Goal: Information Seeking & Learning: Learn about a topic

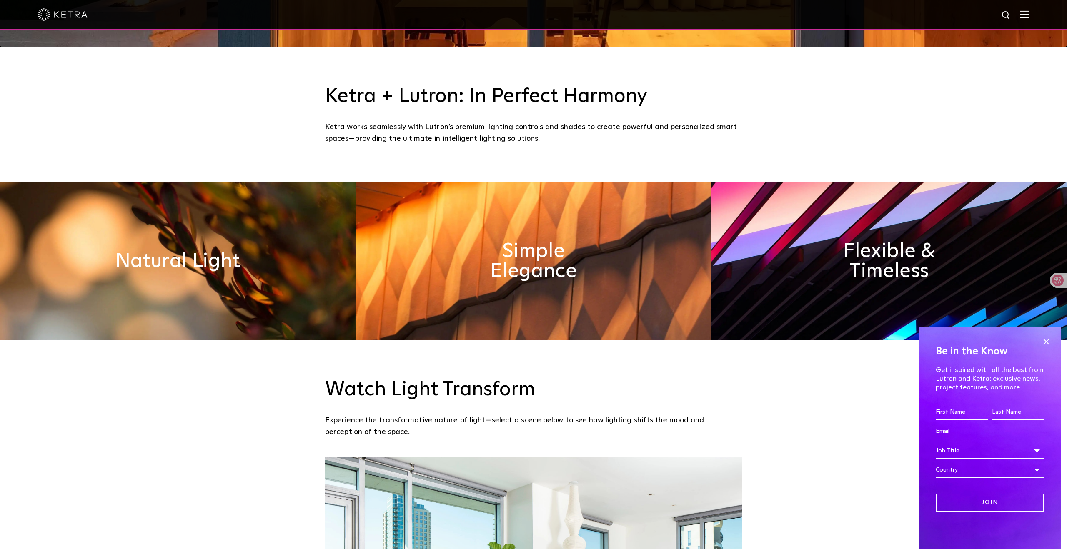
scroll to position [508, 0]
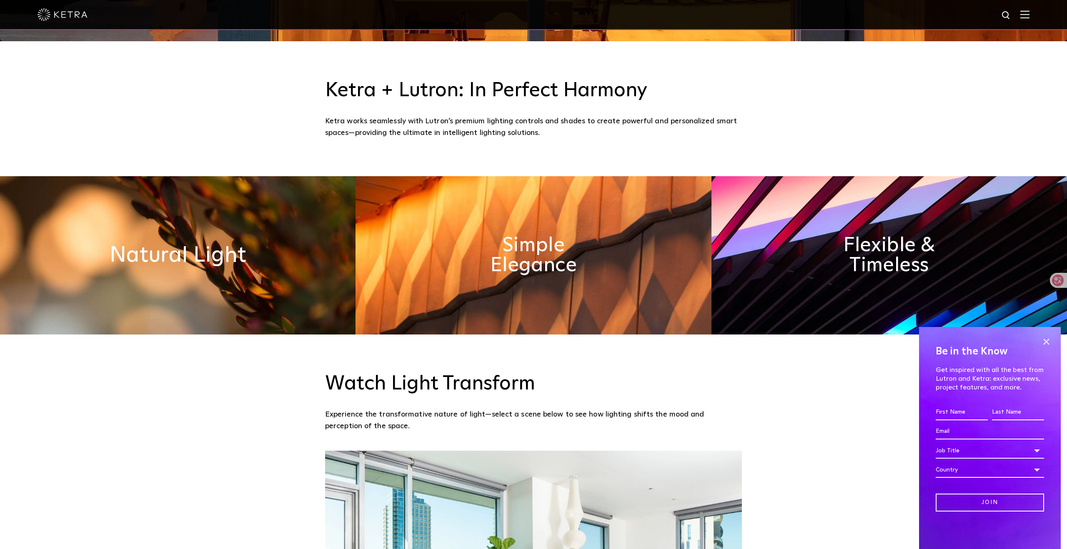
click at [162, 246] on h2 "Natural Light" at bounding box center [178, 256] width 137 height 22
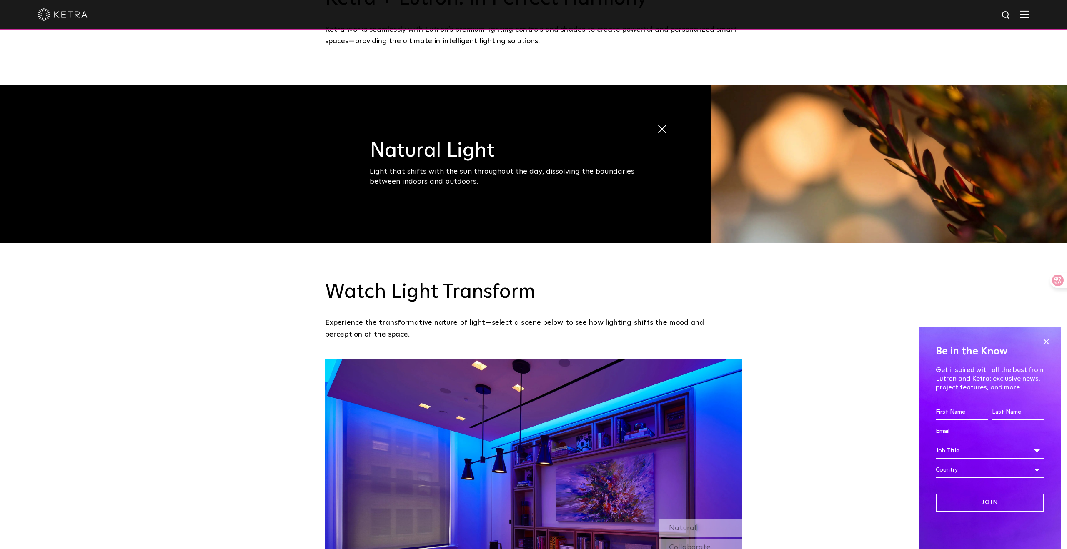
scroll to position [602, 0]
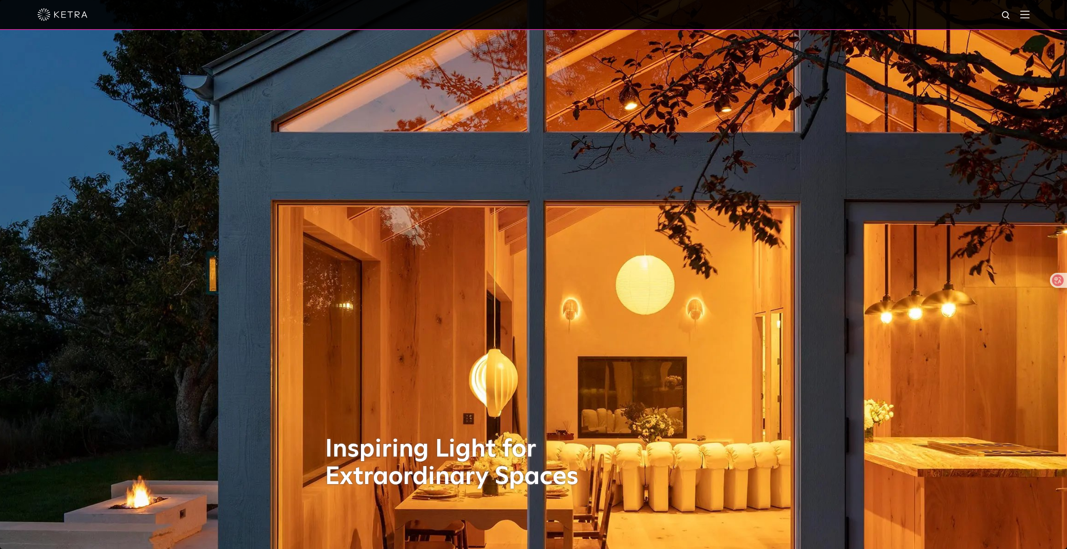
click at [1010, 18] on img at bounding box center [1006, 15] width 10 height 10
type input "RA"
click at [980, 9] on button "Search" at bounding box center [986, 15] width 13 height 13
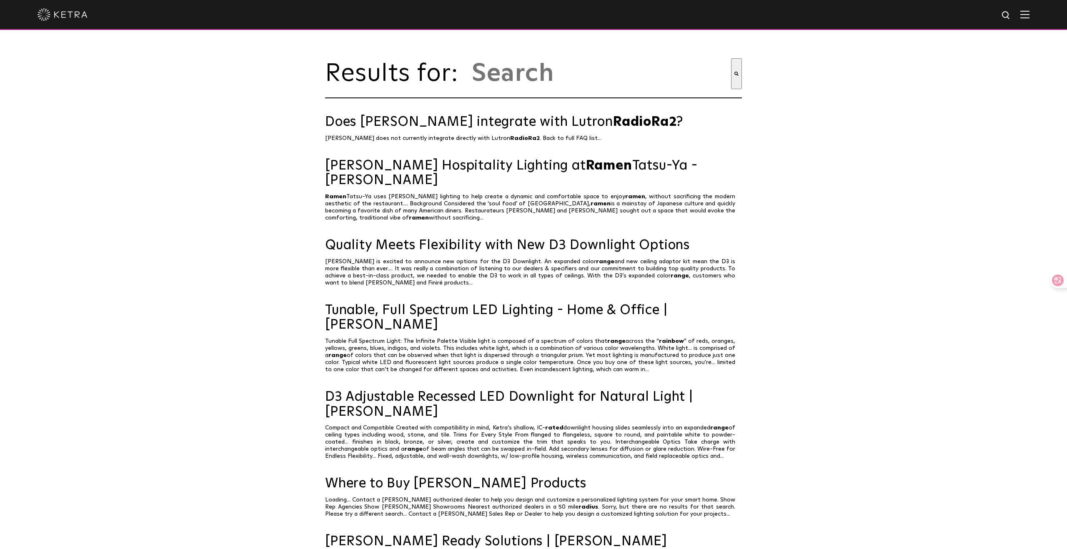
type input "ra"
drag, startPoint x: 506, startPoint y: 75, endPoint x: 471, endPoint y: 75, distance: 34.2
click at [471, 76] on input "ra" at bounding box center [601, 73] width 260 height 31
click at [1005, 14] on img at bounding box center [1006, 15] width 10 height 10
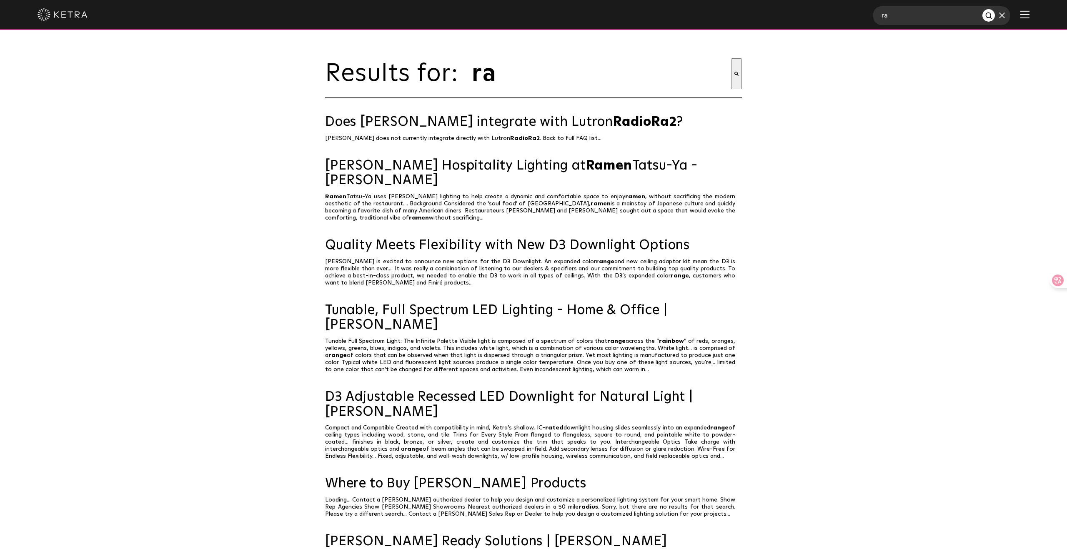
drag, startPoint x: 921, startPoint y: 17, endPoint x: 861, endPoint y: 15, distance: 60.1
click at [861, 15] on div "ra" at bounding box center [533, 15] width 1067 height 30
type input "CRI"
click at [982, 9] on button "Search" at bounding box center [988, 15] width 13 height 13
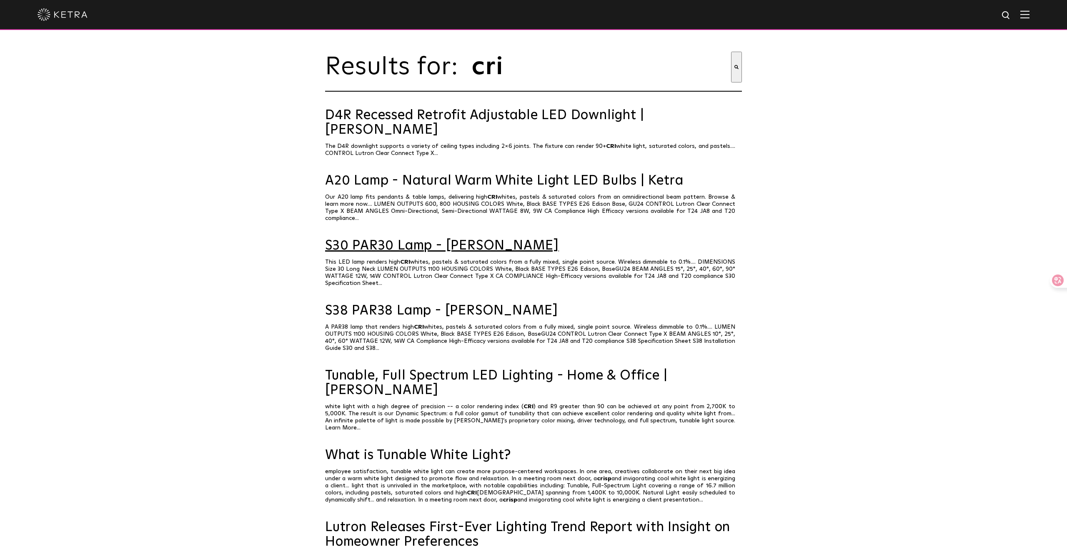
click at [480, 239] on link "S30 PAR30 Lamp - Ketra" at bounding box center [533, 246] width 417 height 15
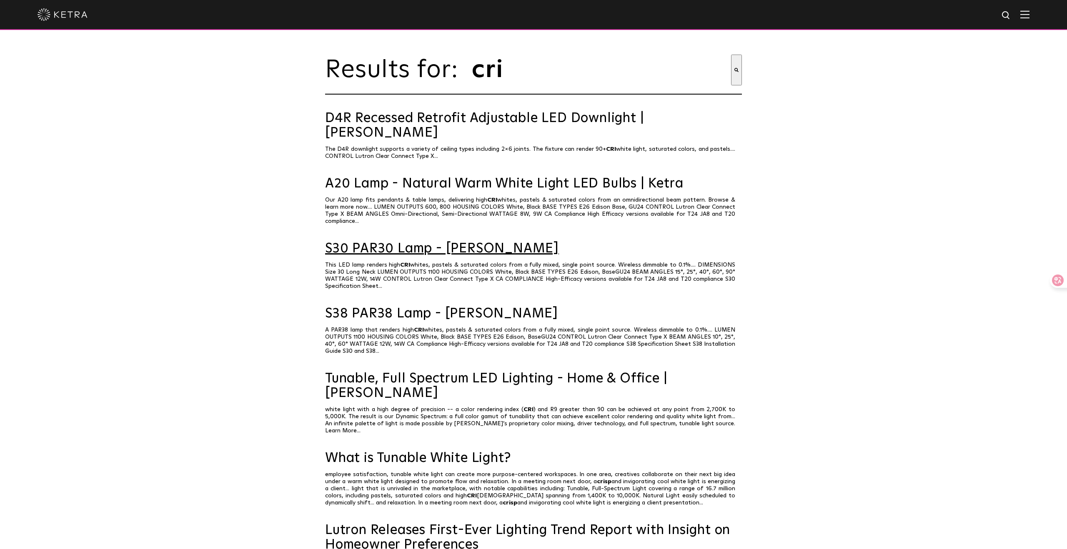
scroll to position [3, 0]
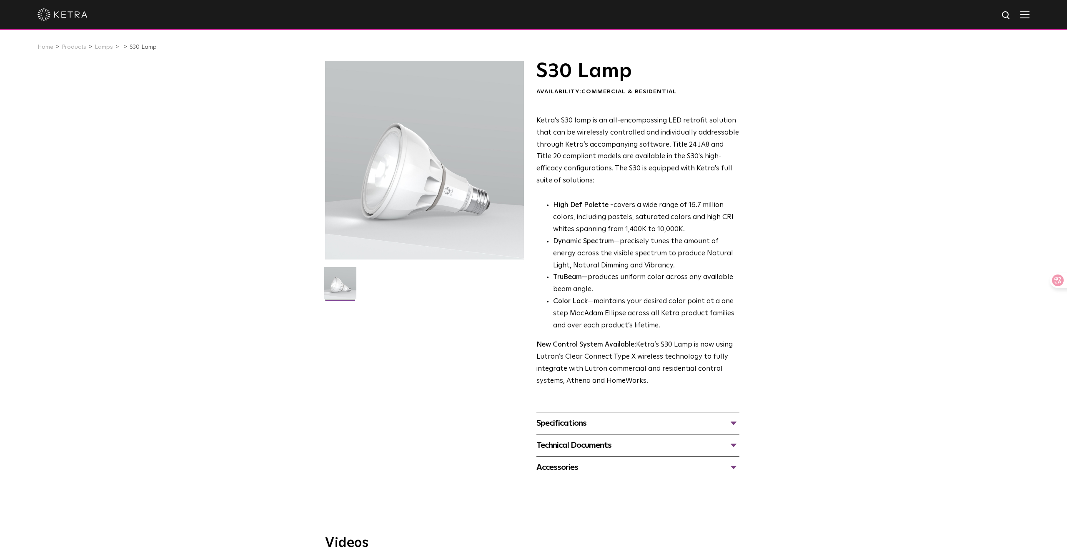
click at [734, 445] on div "Technical Documents" at bounding box center [637, 445] width 203 height 13
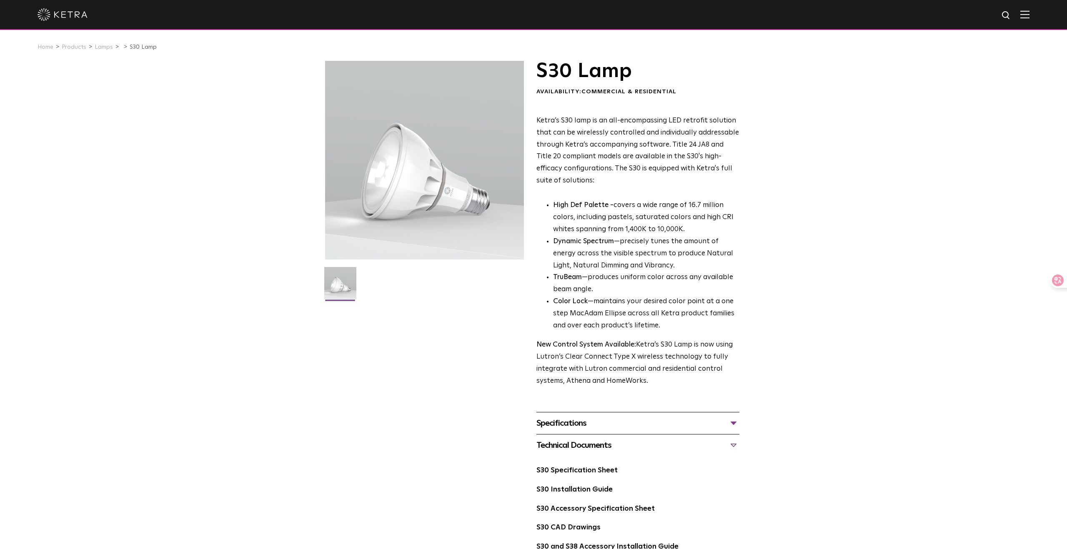
click at [729, 422] on div "Specifications" at bounding box center [637, 423] width 203 height 13
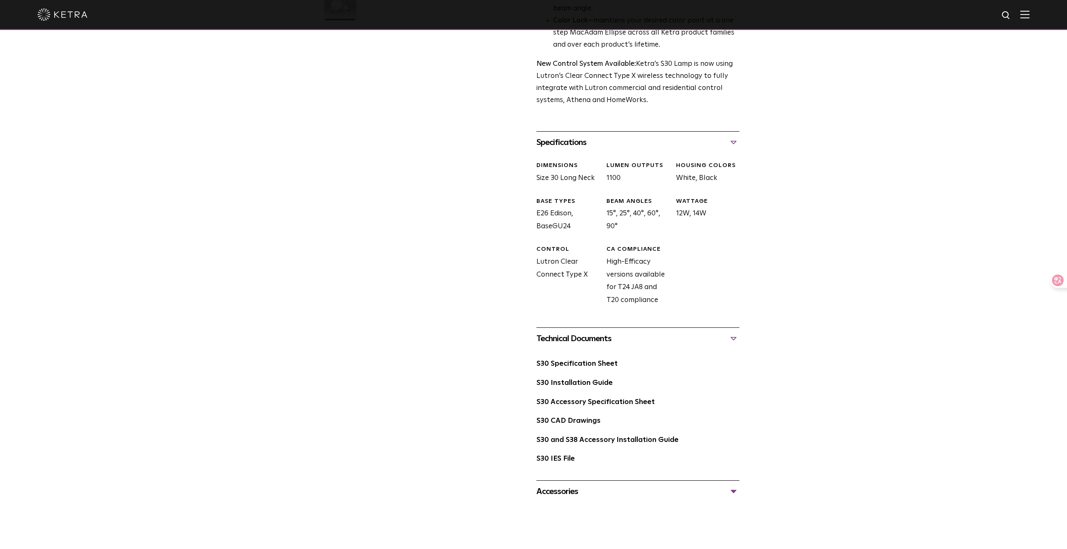
scroll to position [282, 0]
click at [734, 490] on div "Accessories" at bounding box center [637, 490] width 203 height 13
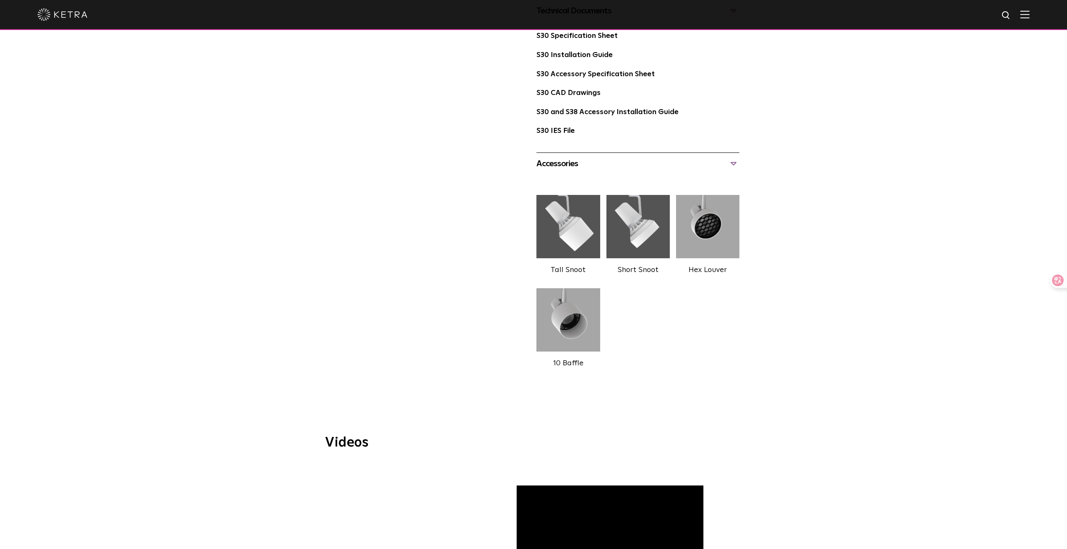
scroll to position [396, 0]
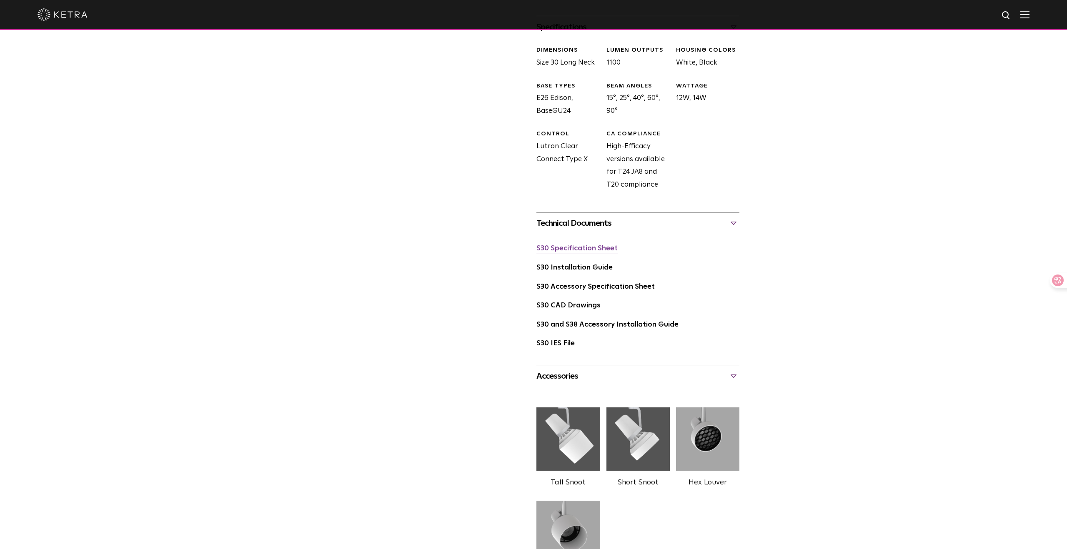
click at [566, 251] on link "S30 Specification Sheet" at bounding box center [576, 248] width 81 height 7
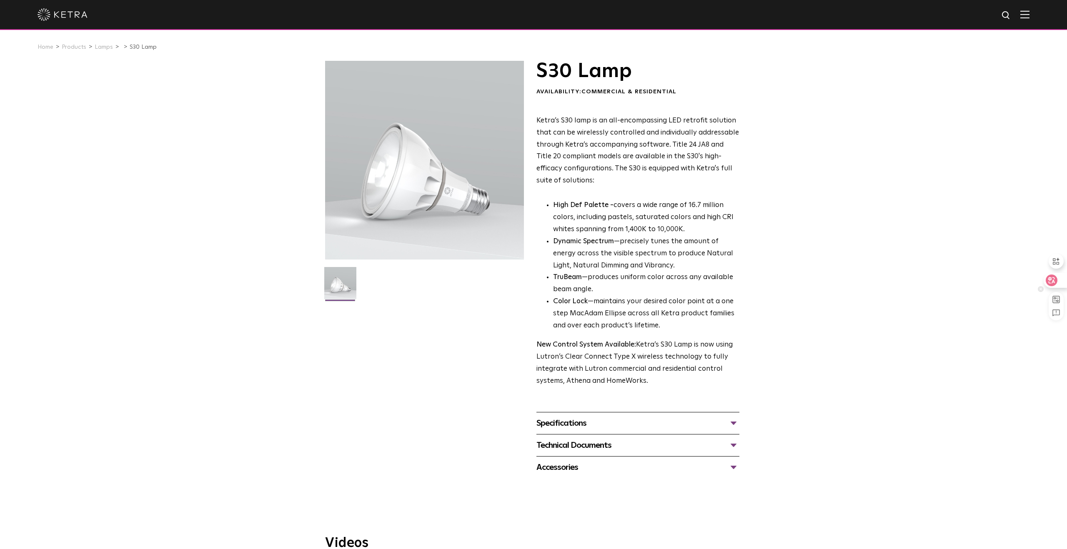
click at [1057, 284] on div at bounding box center [1055, 280] width 23 height 15
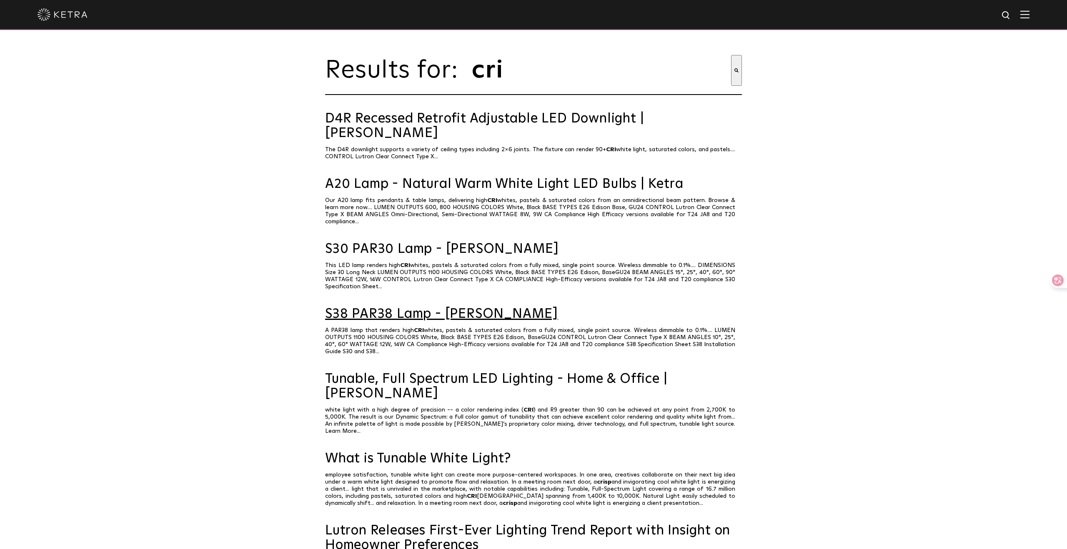
click at [420, 307] on link "S38 PAR38 Lamp - [PERSON_NAME]" at bounding box center [533, 314] width 417 height 15
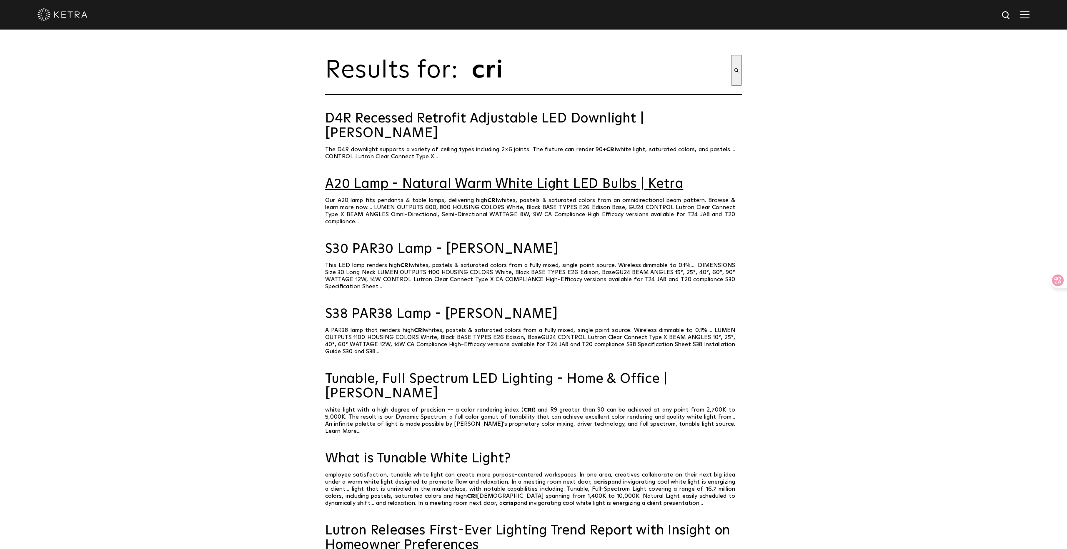
click at [381, 177] on link "A20 Lamp - Natural Warm White Light LED Bulbs | Ketra" at bounding box center [533, 184] width 417 height 15
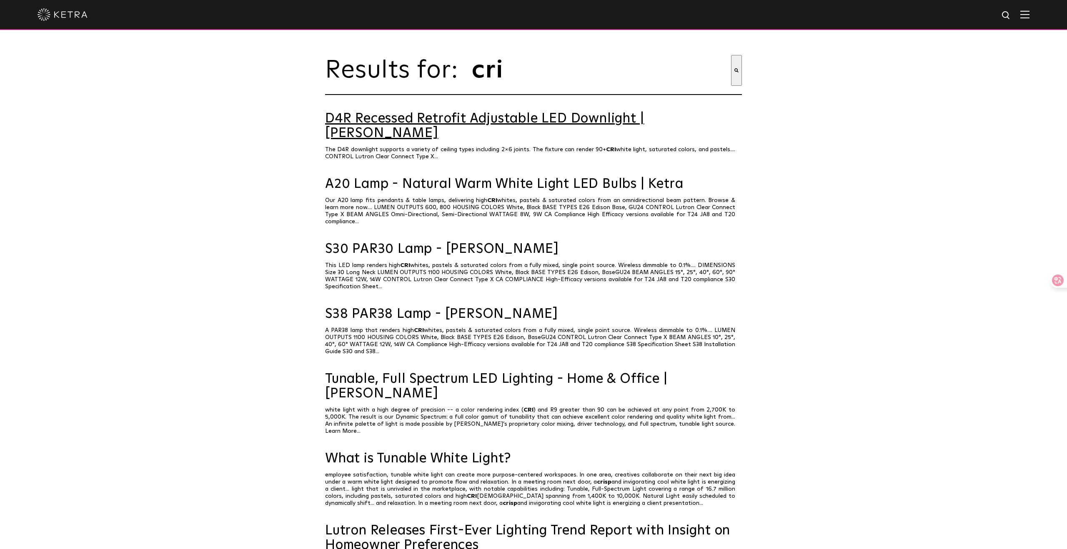
click at [421, 120] on link "D4R Recessed Retrofit Adjustable LED Downlight | Ketra" at bounding box center [533, 126] width 417 height 29
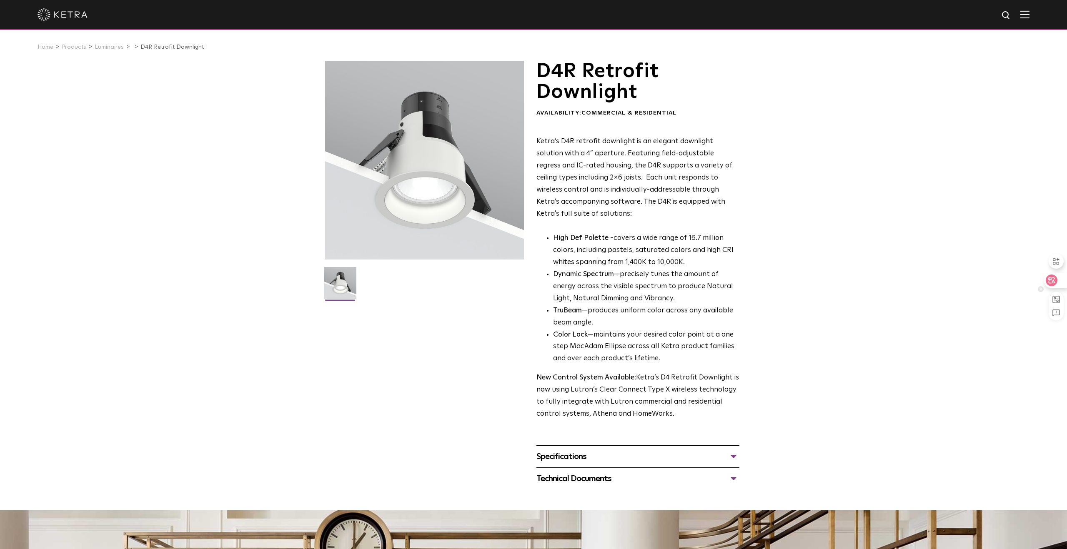
click at [1053, 282] on icon at bounding box center [1051, 280] width 7 height 7
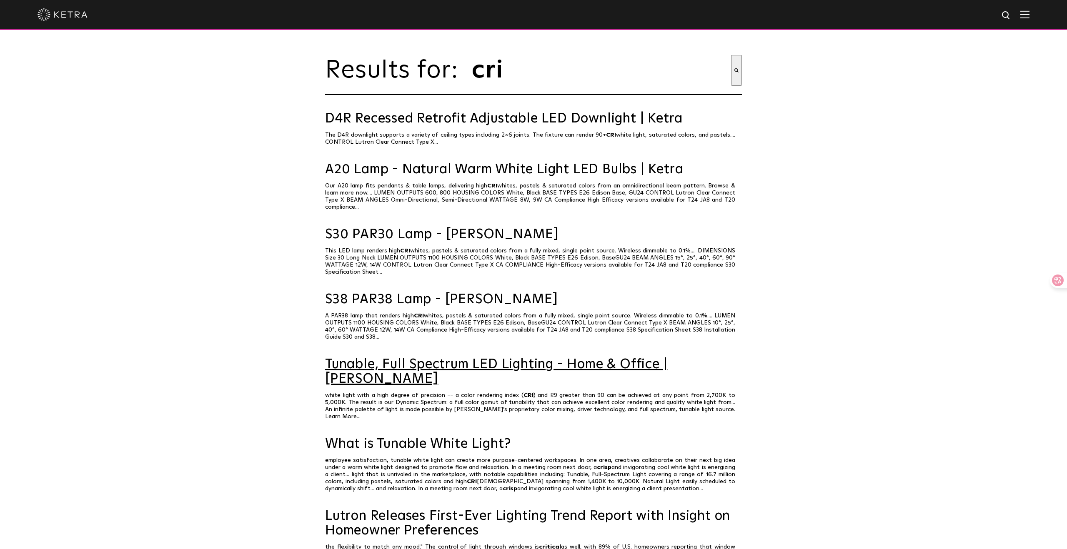
click at [506, 363] on link "Tunable, Full Spectrum LED Lighting - Home & Office | [PERSON_NAME]" at bounding box center [533, 372] width 417 height 29
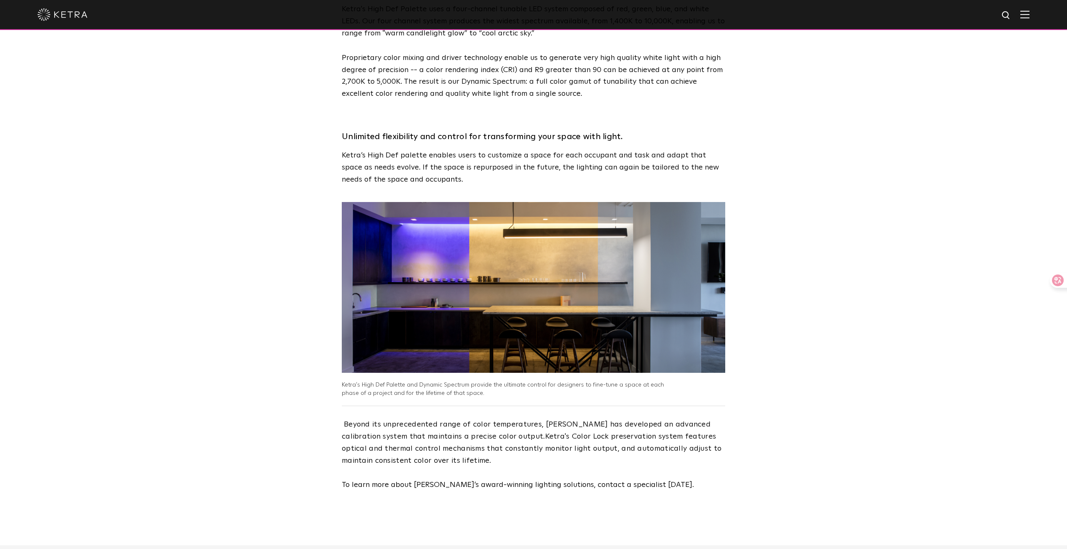
scroll to position [1169, 0]
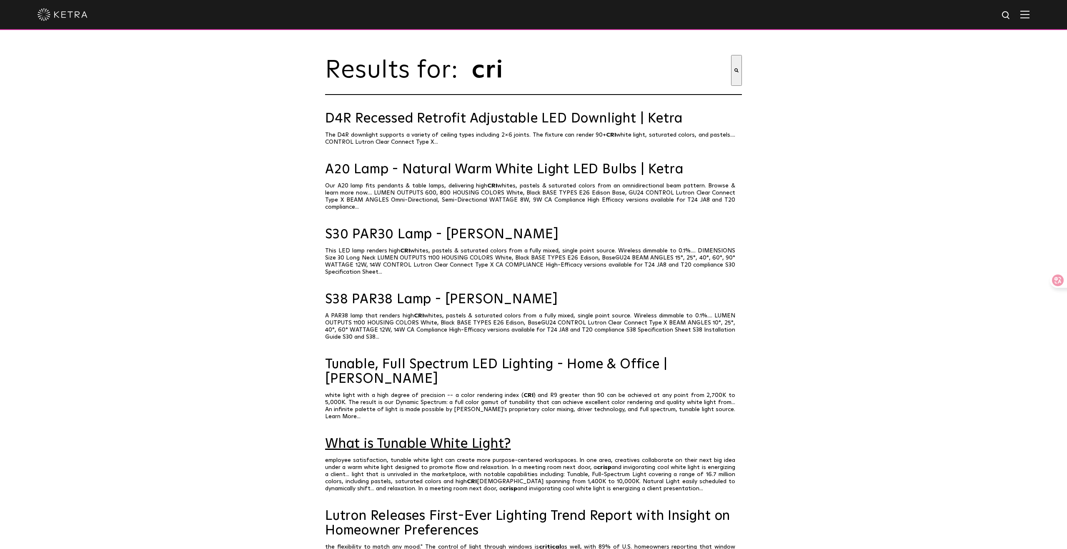
click at [452, 437] on link "What is Tunable White Light?" at bounding box center [533, 444] width 417 height 15
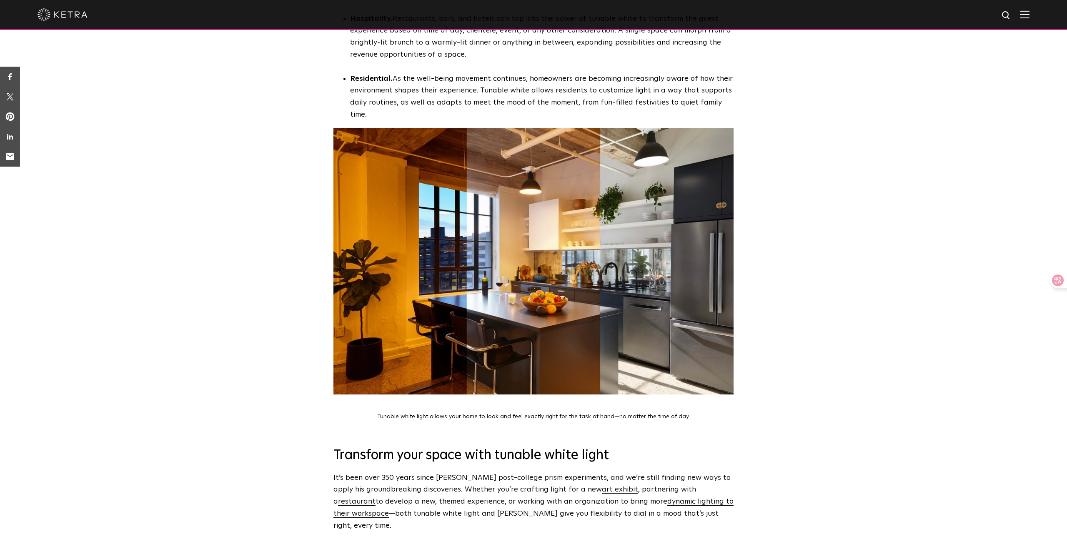
scroll to position [2470, 0]
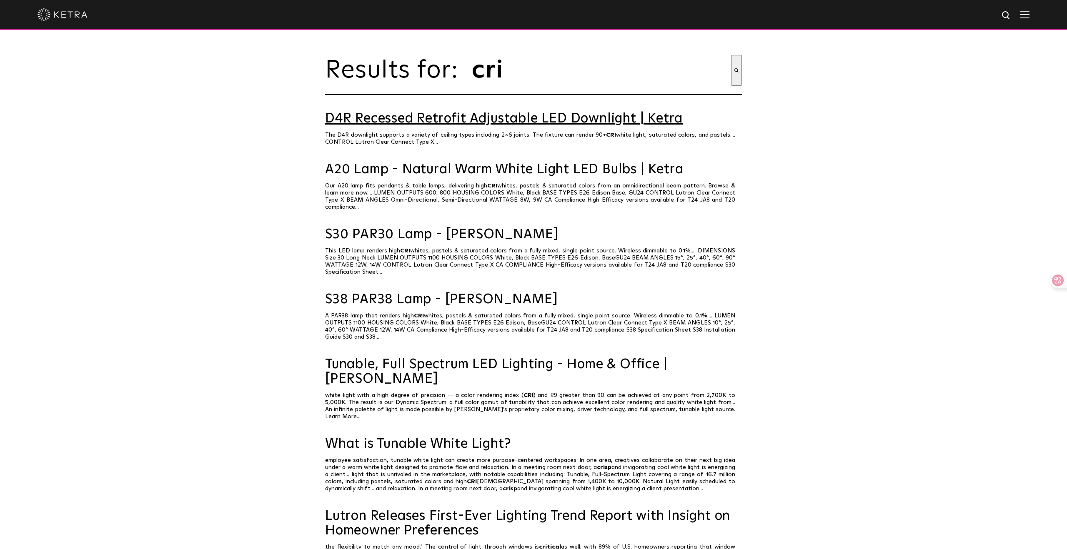
click at [521, 115] on link "D4R Recessed Retrofit Adjustable LED Downlight | Ketra" at bounding box center [533, 119] width 417 height 15
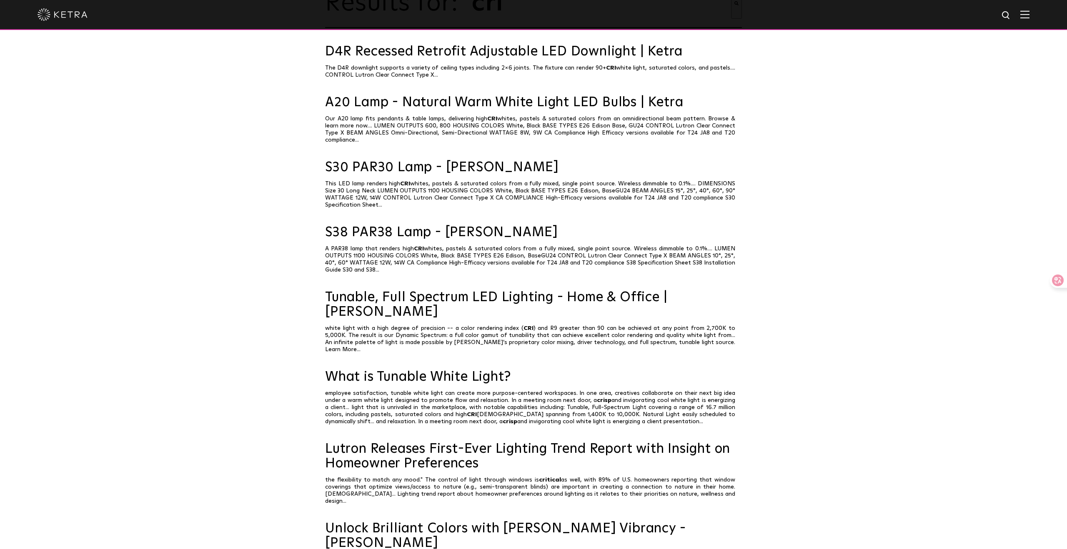
scroll to position [74, 0]
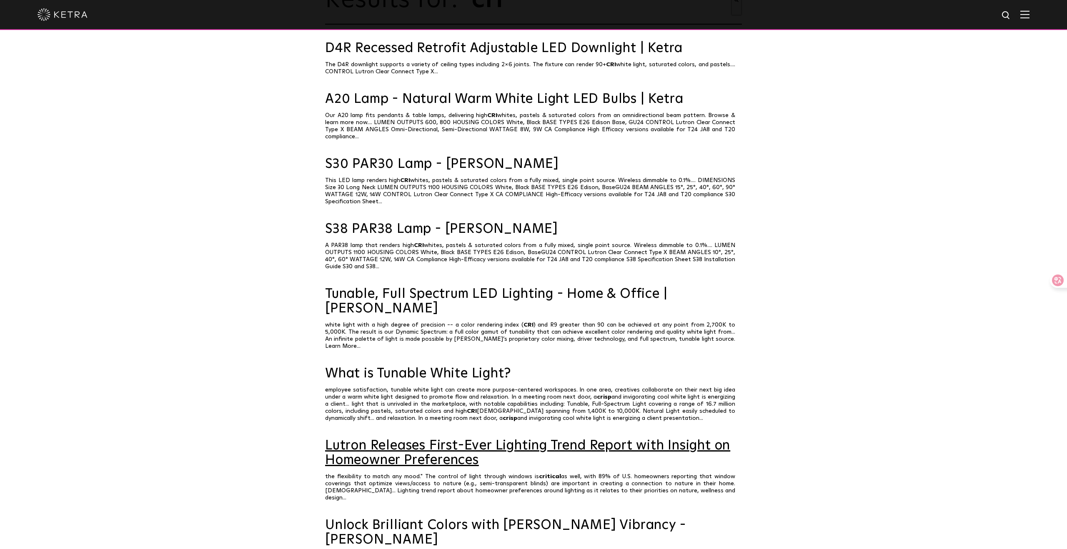
click at [540, 439] on link "Lutron Releases First-Ever Lighting Trend Report with Insight on Homeowner Pref…" at bounding box center [533, 453] width 417 height 29
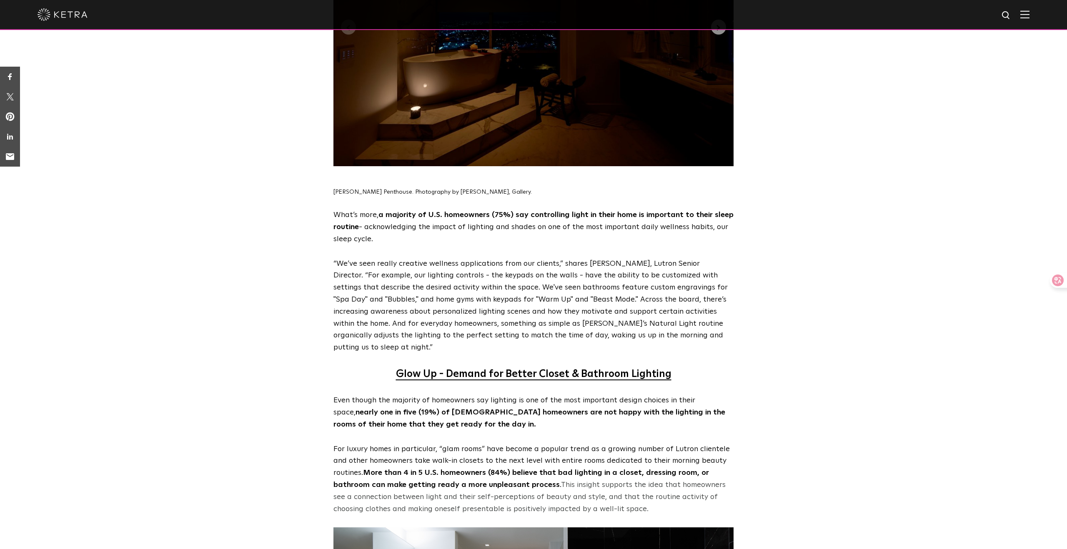
scroll to position [2464, 0]
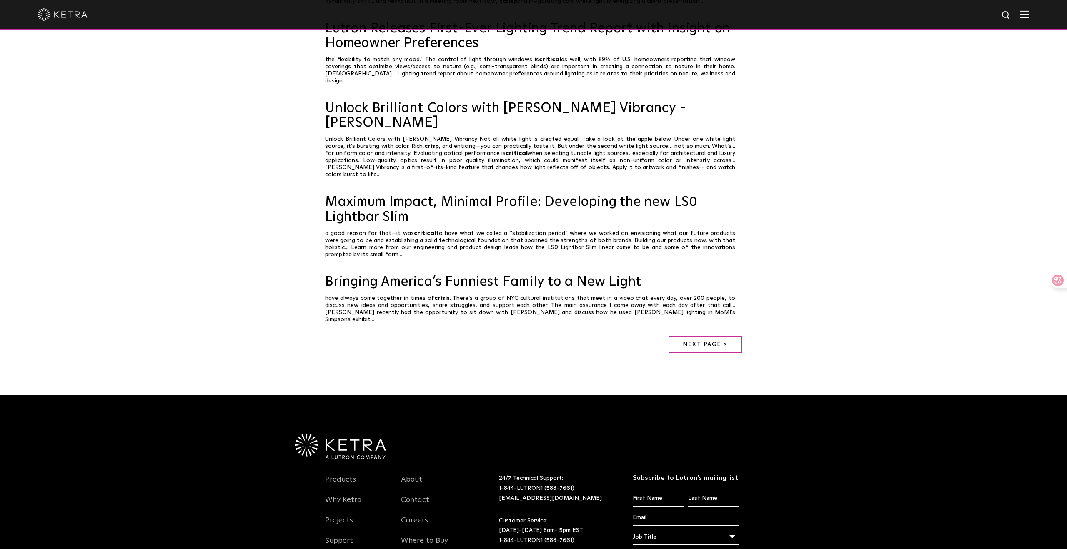
scroll to position [539, 0]
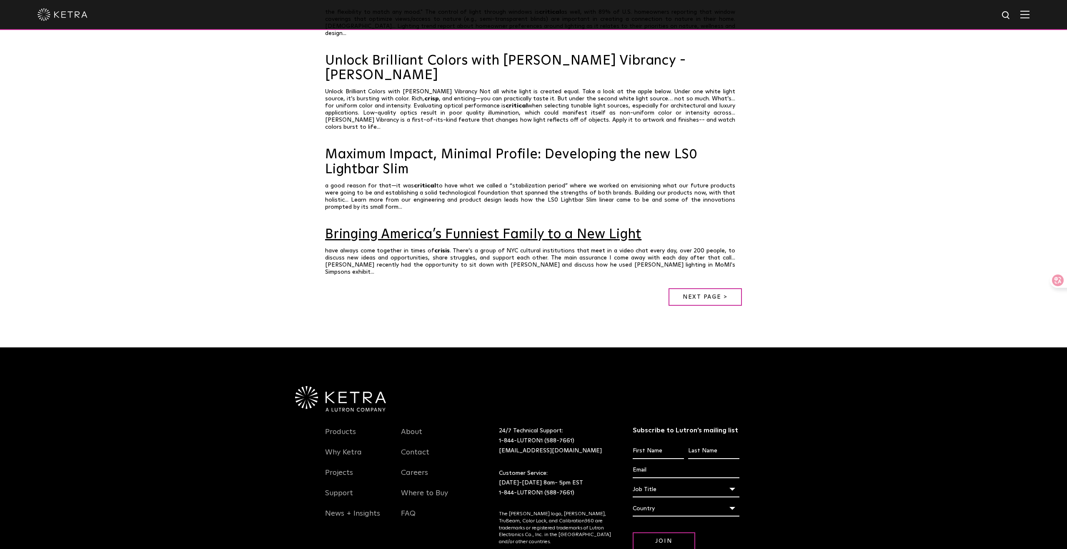
click at [505, 228] on link "Bringing America’s Funniest Family to a New Light" at bounding box center [533, 235] width 417 height 15
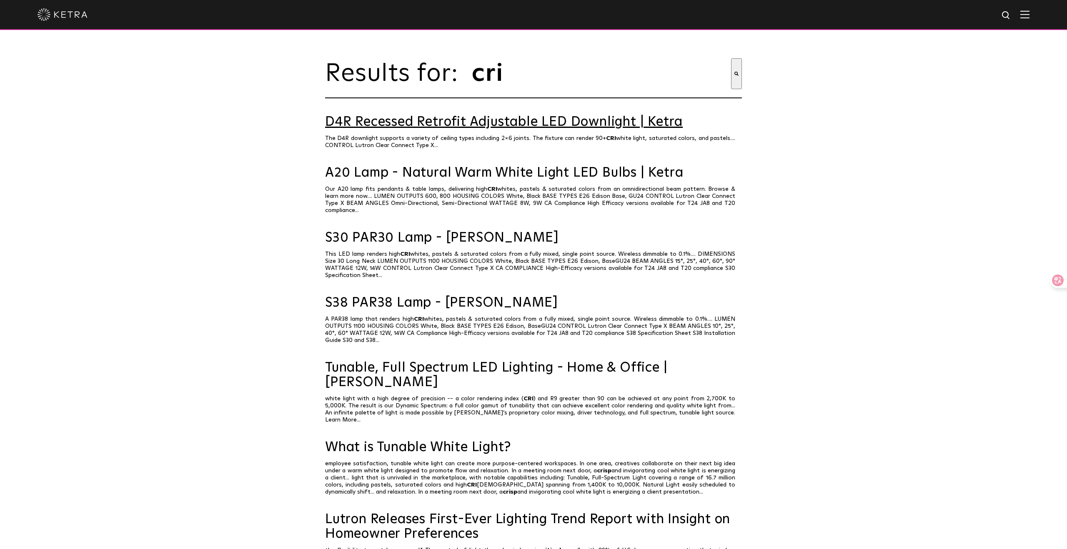
click at [464, 126] on link "D4R Recessed Retrofit Adjustable LED Downlight | Ketra" at bounding box center [533, 122] width 417 height 15
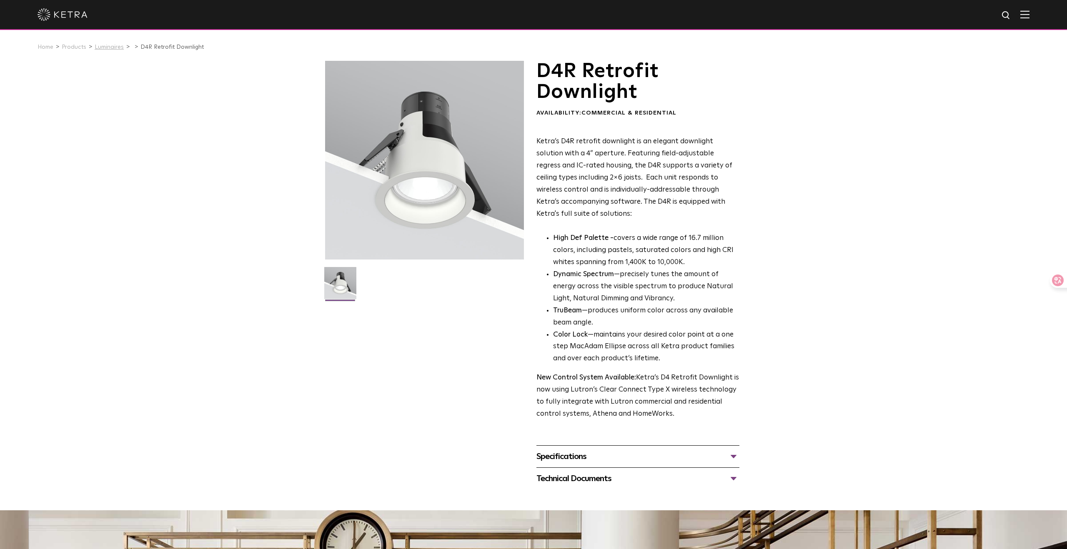
click at [108, 47] on link "Luminaires" at bounding box center [109, 47] width 29 height 6
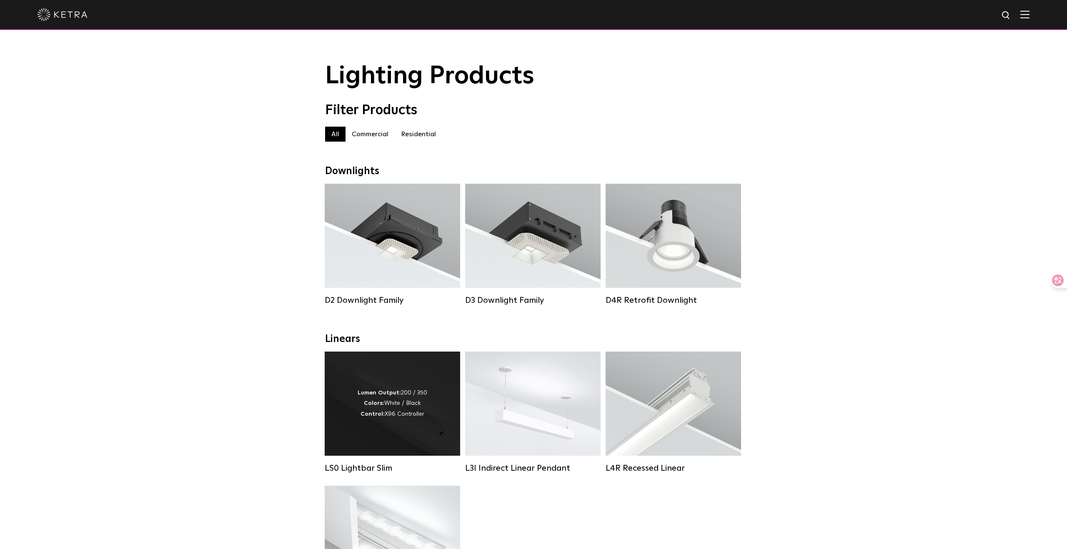
click at [396, 409] on div "Lumen Output: 200 / 350 Colors: White / Black Control: X96 Controller" at bounding box center [393, 404] width 70 height 32
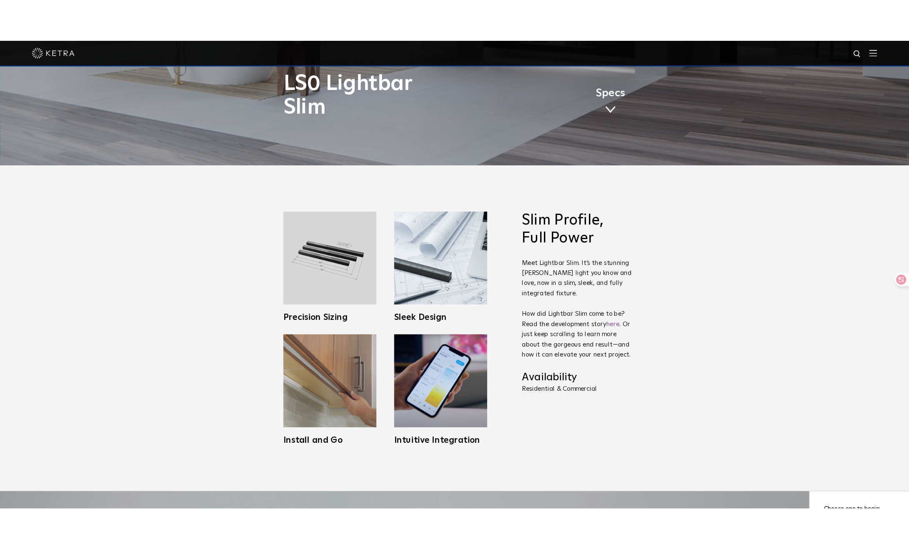
scroll to position [471, 0]
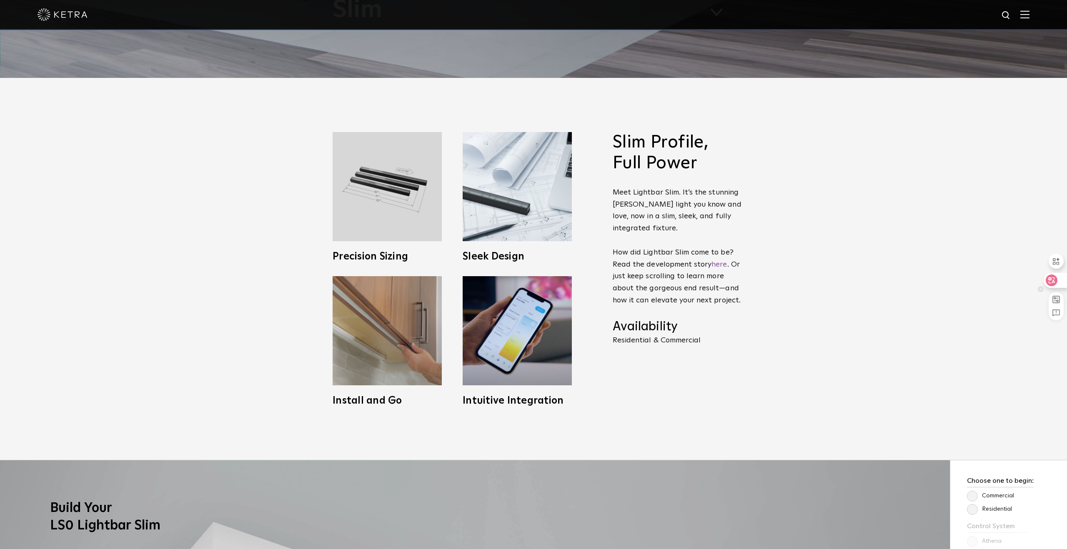
click at [1057, 283] on div at bounding box center [1055, 280] width 23 height 15
click at [1050, 282] on div at bounding box center [1051, 309] width 29 height 71
click at [805, 316] on div at bounding box center [802, 315] width 21 height 15
click at [1059, 242] on div "切換側邊欄" at bounding box center [1059, 269] width 29 height 71
click at [1066, 250] on div at bounding box center [1056, 250] width 21 height 15
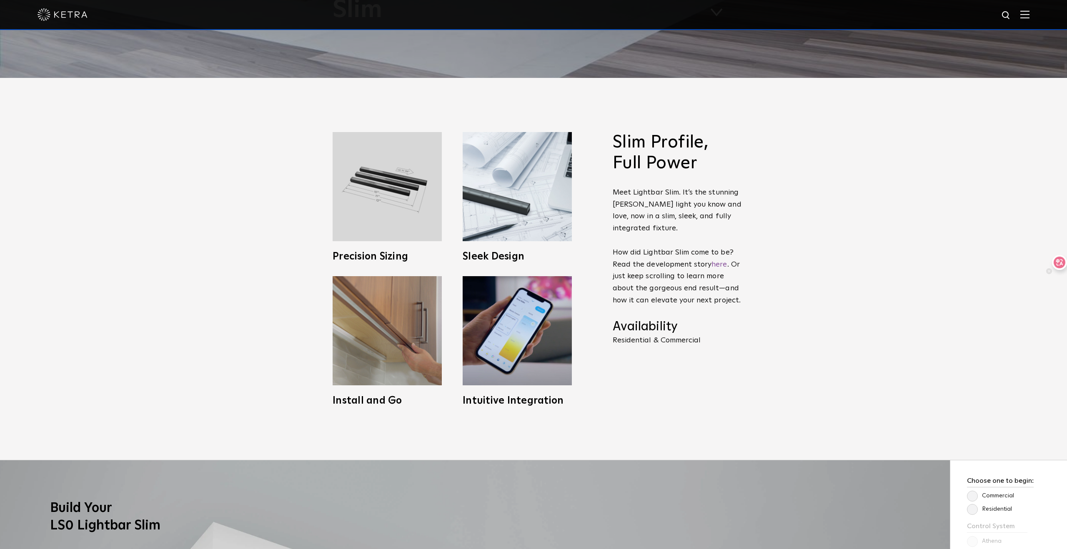
click at [1067, 263] on div at bounding box center [1056, 262] width 21 height 15
click at [1067, 263] on div "切換側邊欄" at bounding box center [1060, 291] width 29 height 71
click at [1065, 276] on div "切換側邊欄" at bounding box center [1060, 304] width 29 height 71
click at [1065, 276] on icon at bounding box center [1064, 280] width 9 height 9
click at [1062, 265] on div "切換側邊欄" at bounding box center [1060, 292] width 29 height 71
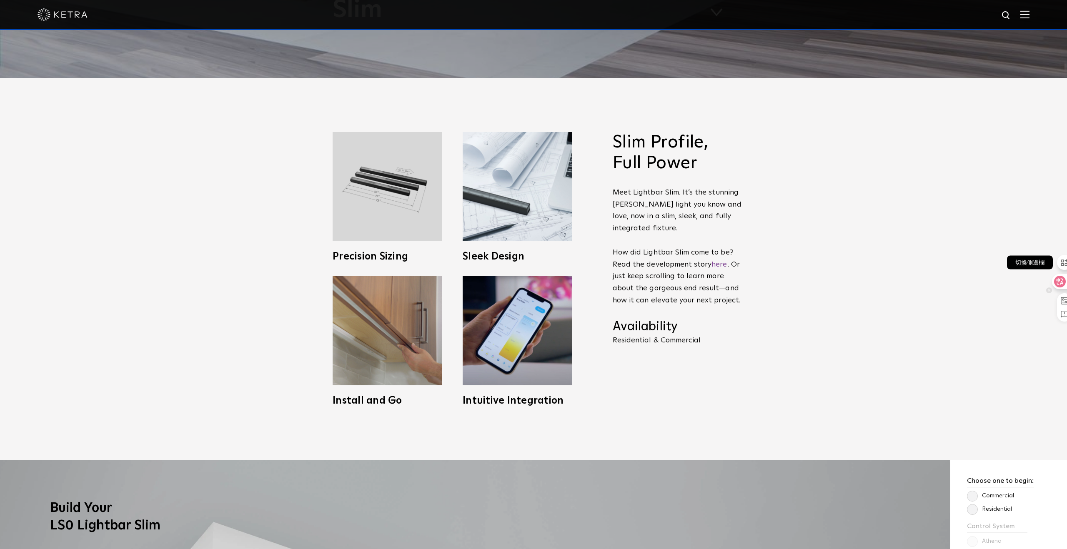
click at [1067, 258] on div "切換側邊欄" at bounding box center [1060, 286] width 29 height 71
drag, startPoint x: 772, startPoint y: 226, endPoint x: 782, endPoint y: 225, distance: 10.9
click at [774, 226] on div at bounding box center [768, 226] width 21 height 15
click at [1050, 233] on div at bounding box center [1051, 260] width 29 height 71
click at [1060, 269] on div "切換側邊欄" at bounding box center [1060, 296] width 29 height 71
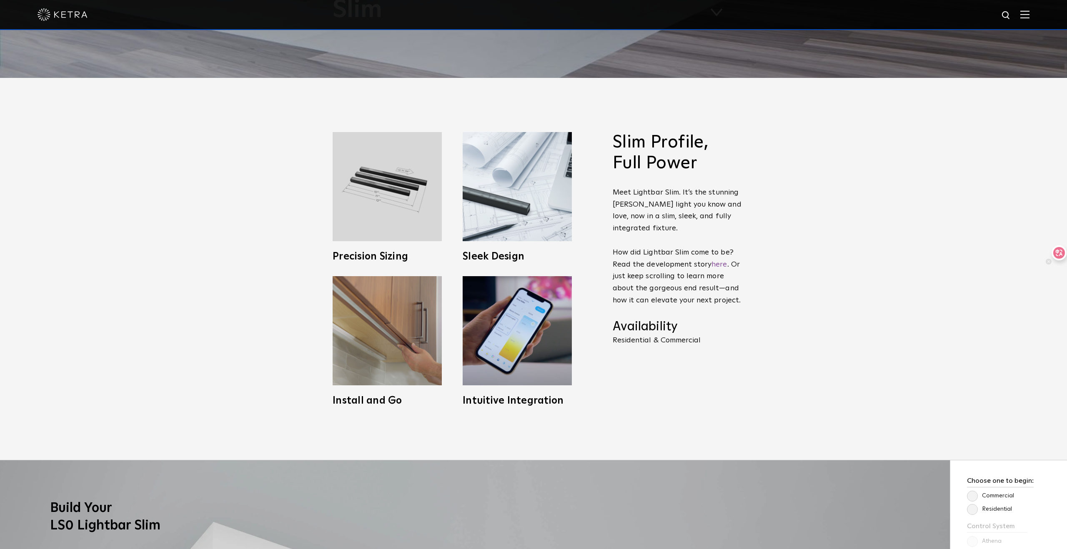
click at [1059, 253] on div at bounding box center [1056, 252] width 21 height 15
click at [1059, 254] on div at bounding box center [1064, 257] width 15 height 15
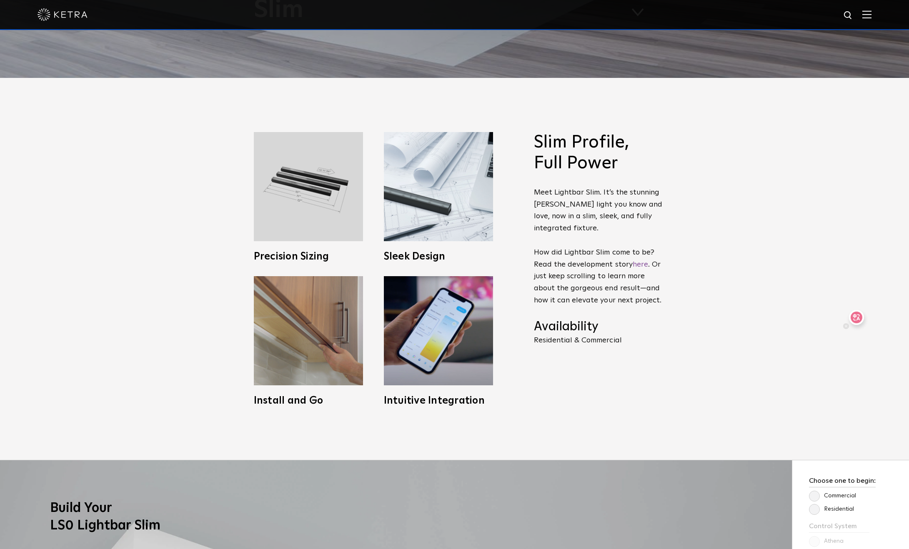
click at [857, 318] on div at bounding box center [853, 317] width 21 height 15
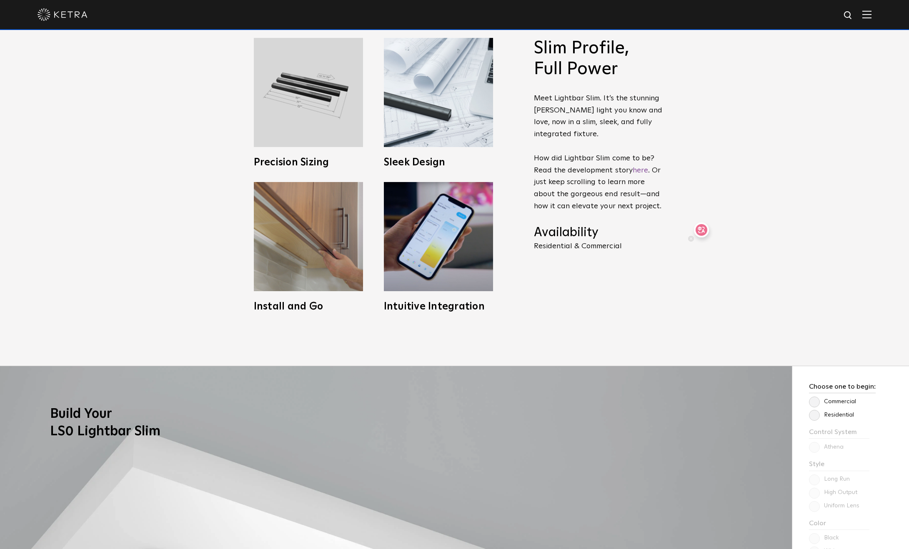
scroll to position [567, 0]
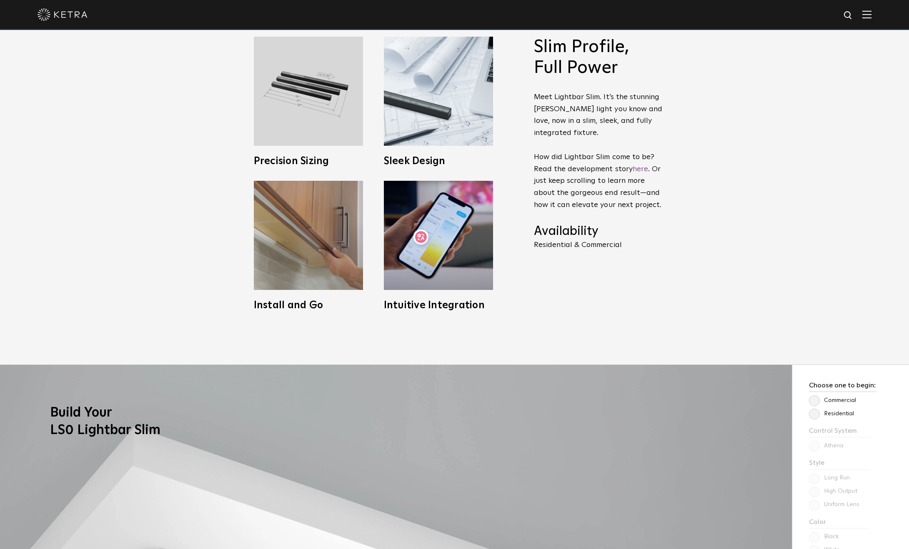
click at [421, 237] on div at bounding box center [418, 237] width 21 height 15
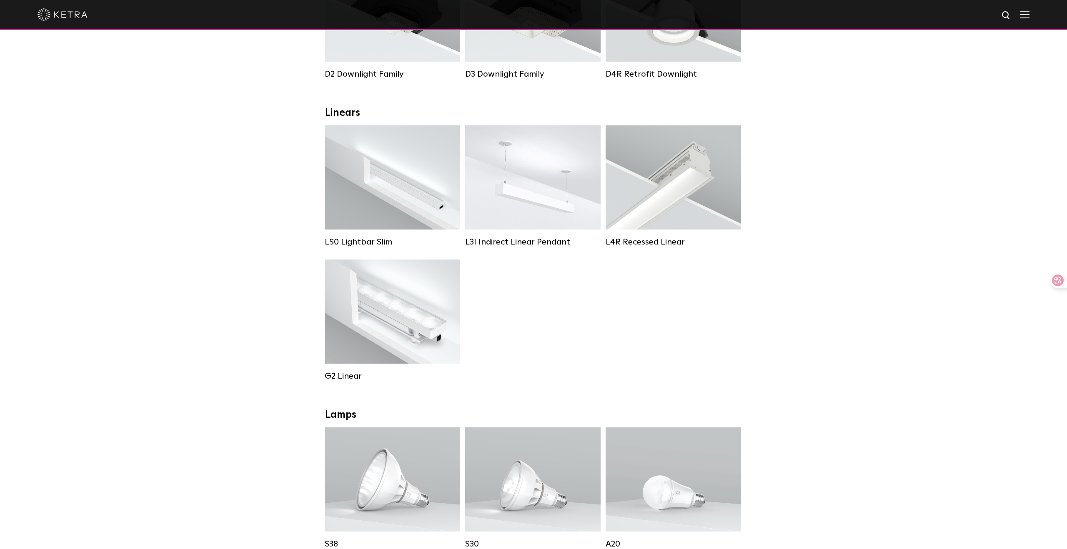
scroll to position [228, 0]
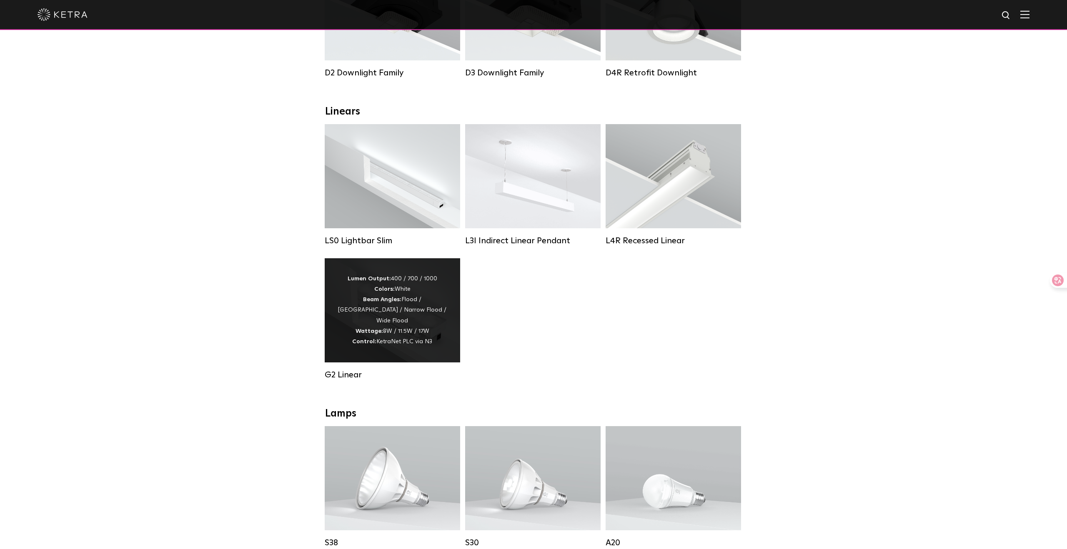
click at [374, 313] on div "Lumen Output: 400 / 700 / 1000 Colors: White Beam Angles: Flood / [GEOGRAPHIC_D…" at bounding box center [392, 310] width 110 height 73
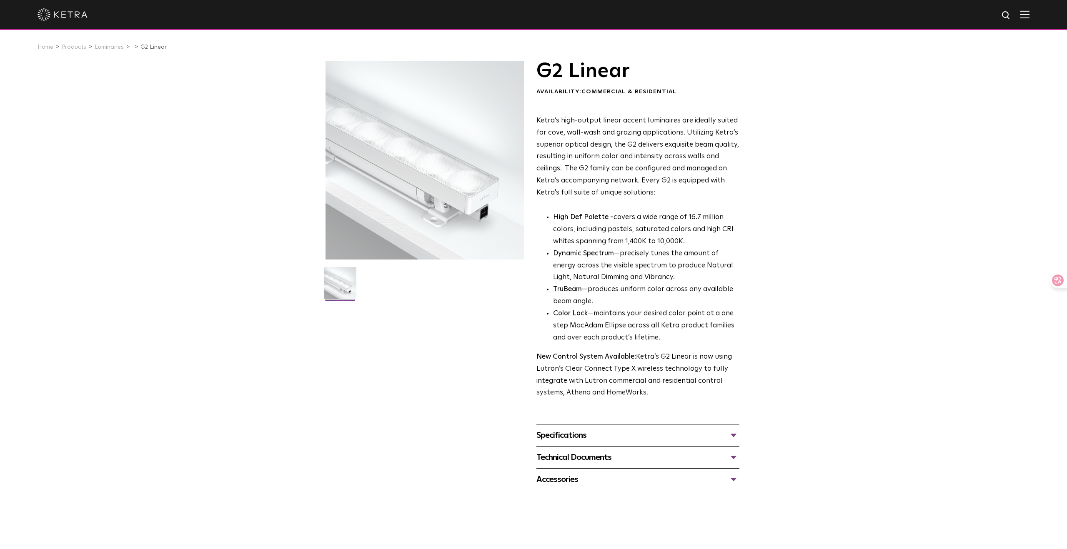
click at [601, 433] on div "Specifications" at bounding box center [637, 435] width 203 height 13
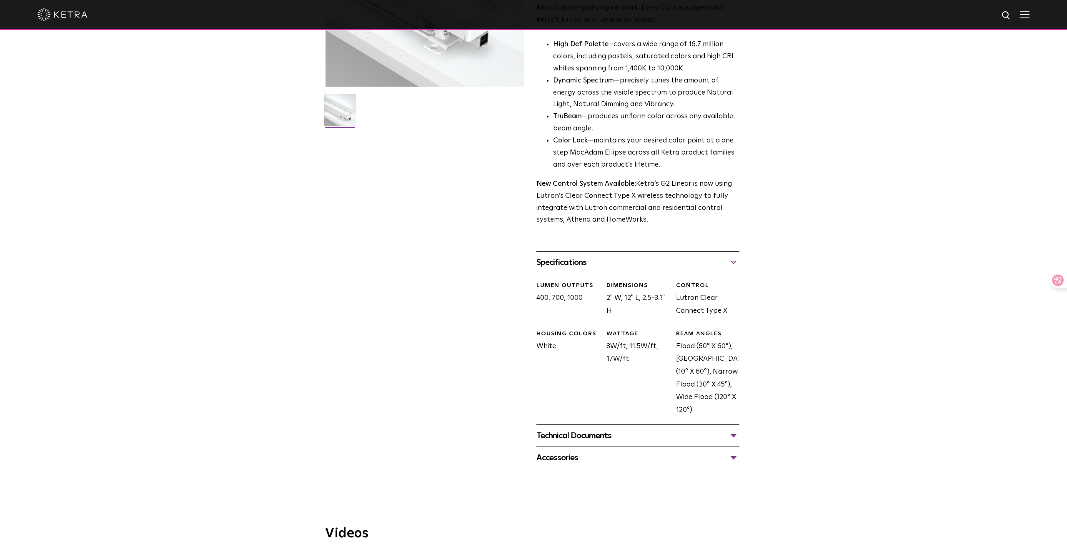
scroll to position [176, 0]
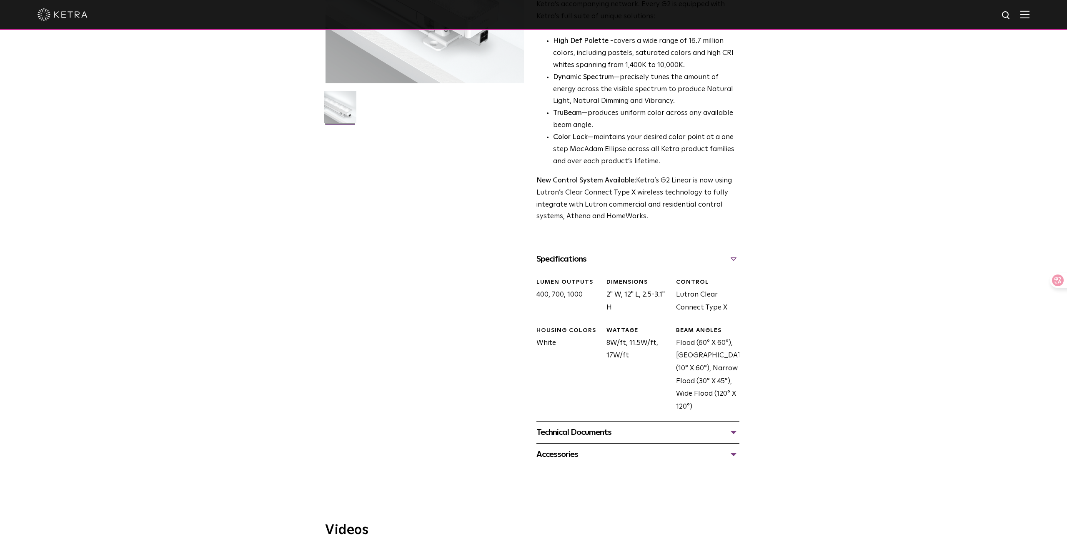
click at [609, 433] on div "Technical Documents" at bounding box center [637, 432] width 203 height 13
click at [599, 459] on link "G2 Specification Sheet" at bounding box center [575, 457] width 78 height 7
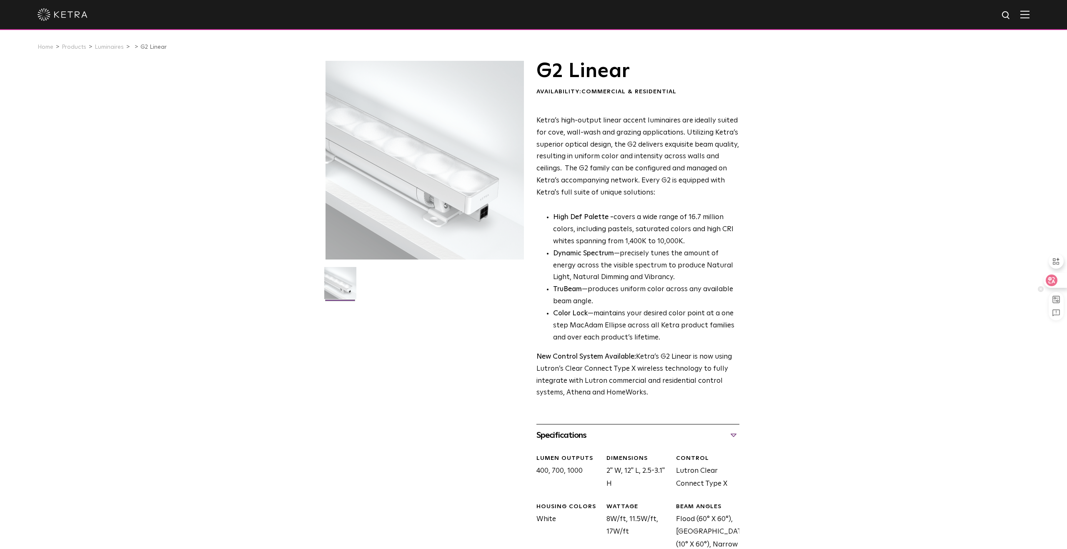
click at [1059, 278] on div at bounding box center [1055, 280] width 23 height 15
